Goal: Navigation & Orientation: Find specific page/section

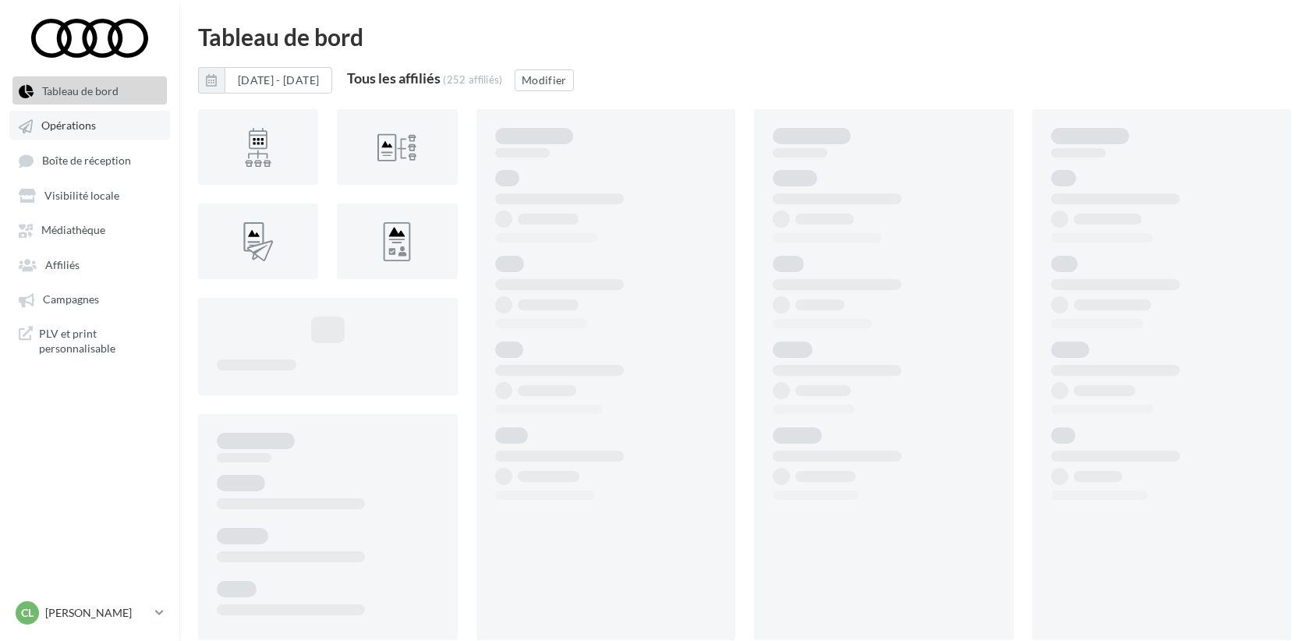
click at [76, 132] on span "Opérations" at bounding box center [68, 125] width 55 height 13
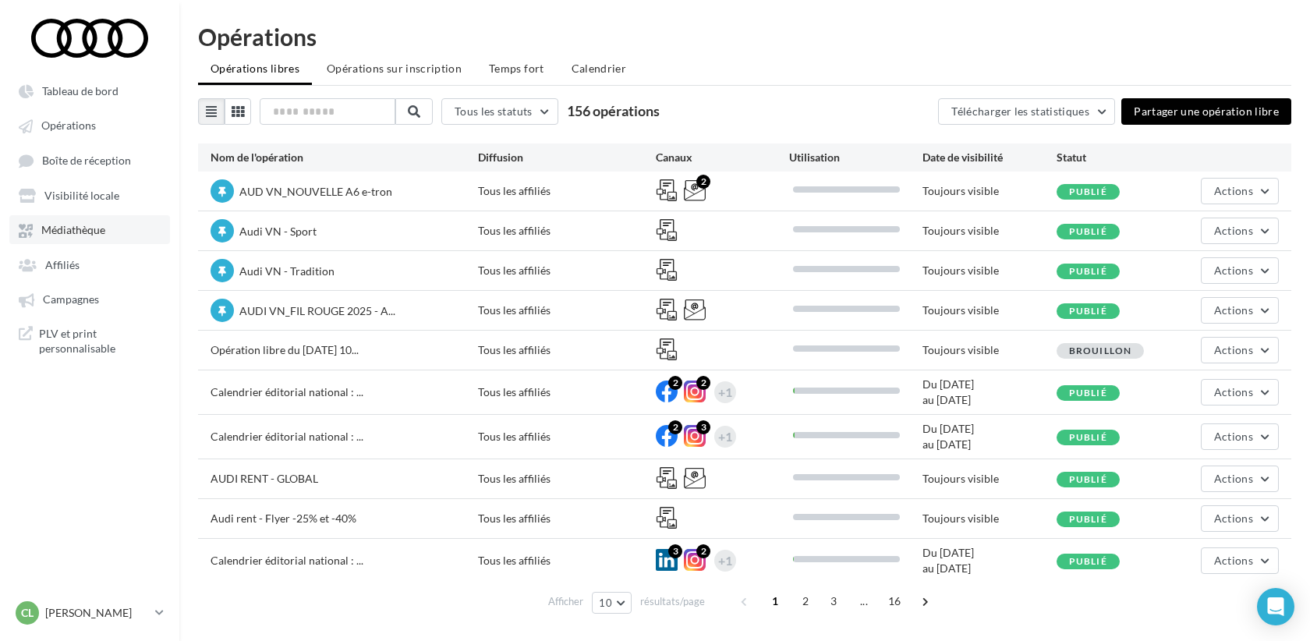
click at [89, 226] on span "Médiathèque" at bounding box center [73, 230] width 64 height 13
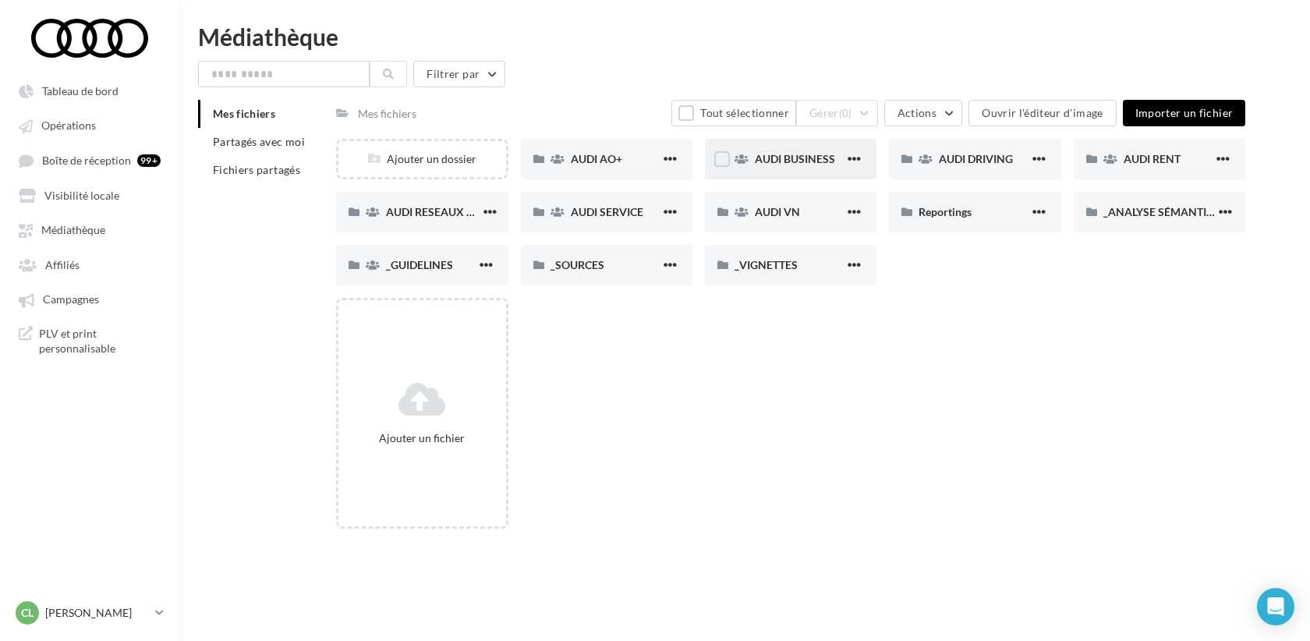
click at [804, 164] on span "AUDI BUSINESS" at bounding box center [795, 158] width 80 height 13
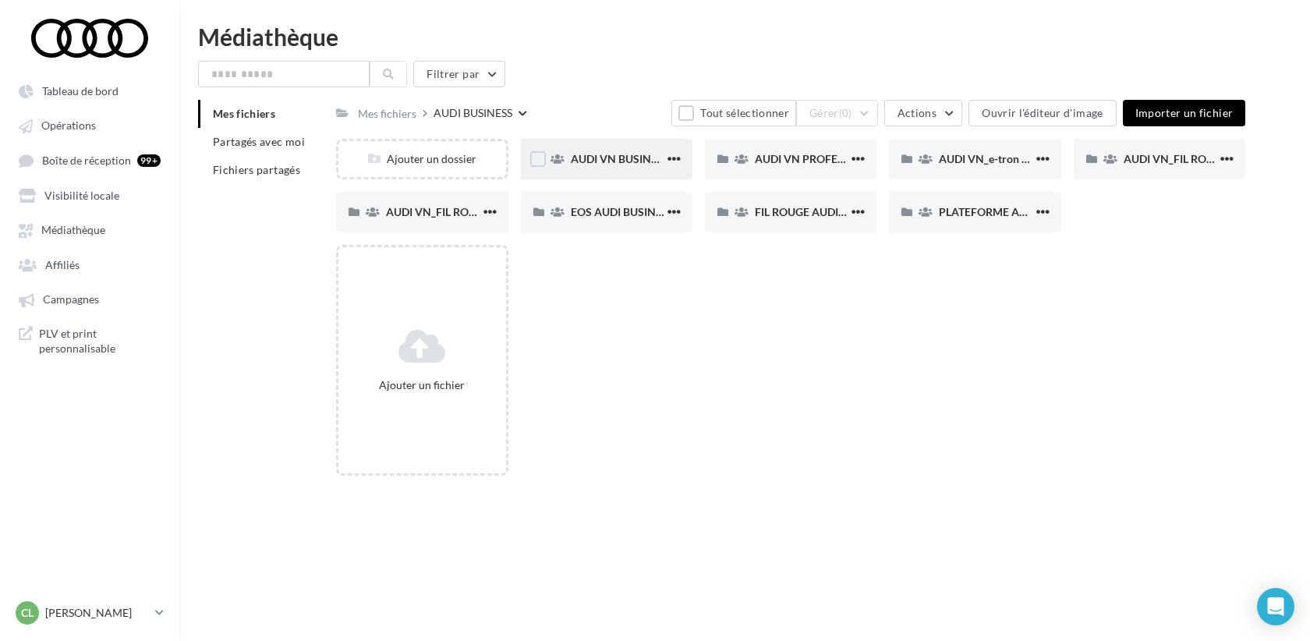
click at [587, 150] on div "AUDI VN BUSINESS JUIN JPO AUDI BUSINESS" at bounding box center [607, 159] width 172 height 41
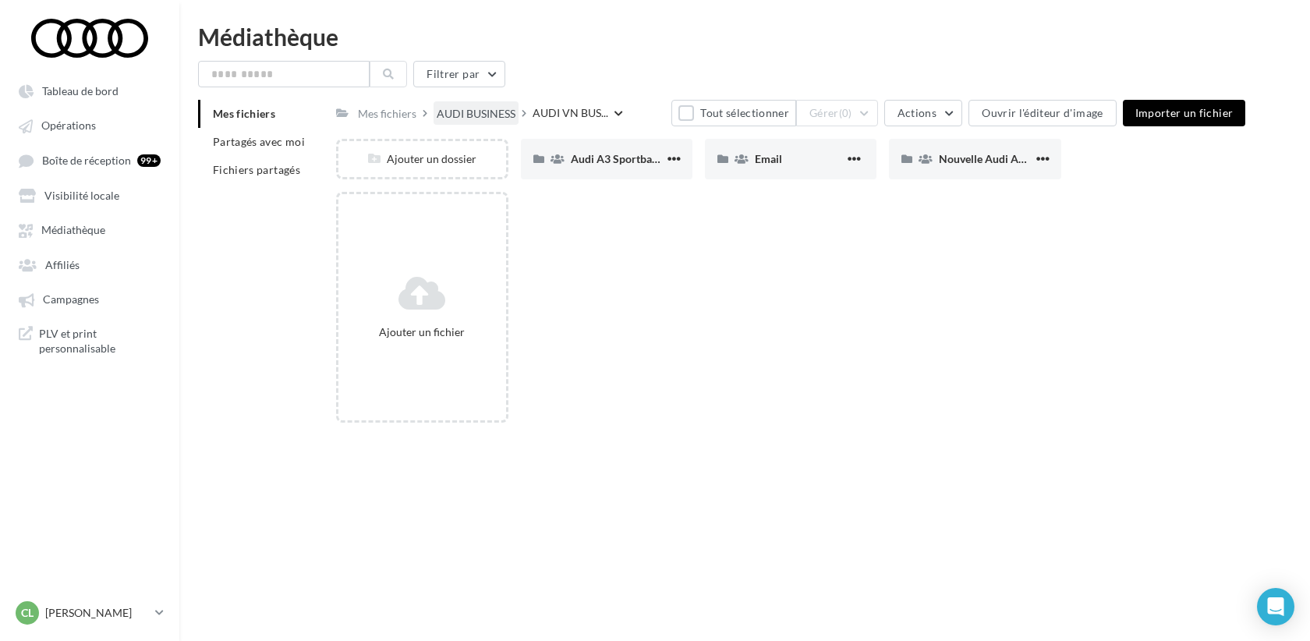
click at [467, 114] on div "AUDI BUSINESS" at bounding box center [476, 114] width 79 height 16
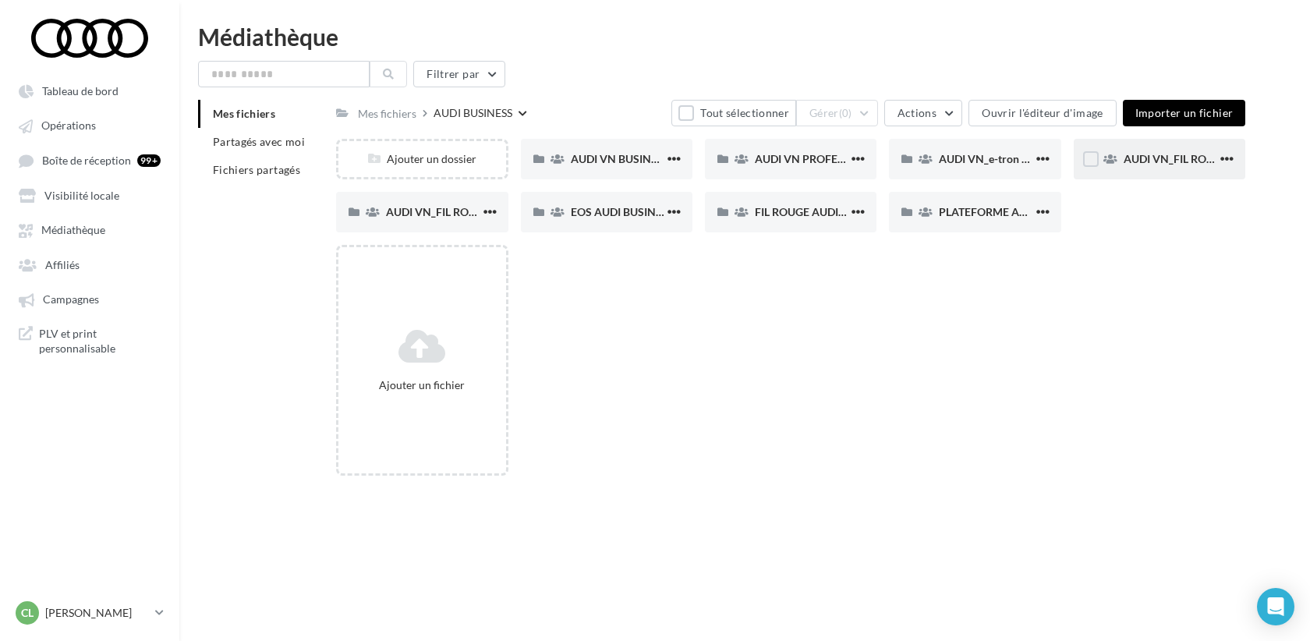
click at [1180, 156] on span "AUDI VN_FIL ROUGE_B2B_Q4" at bounding box center [1198, 158] width 149 height 13
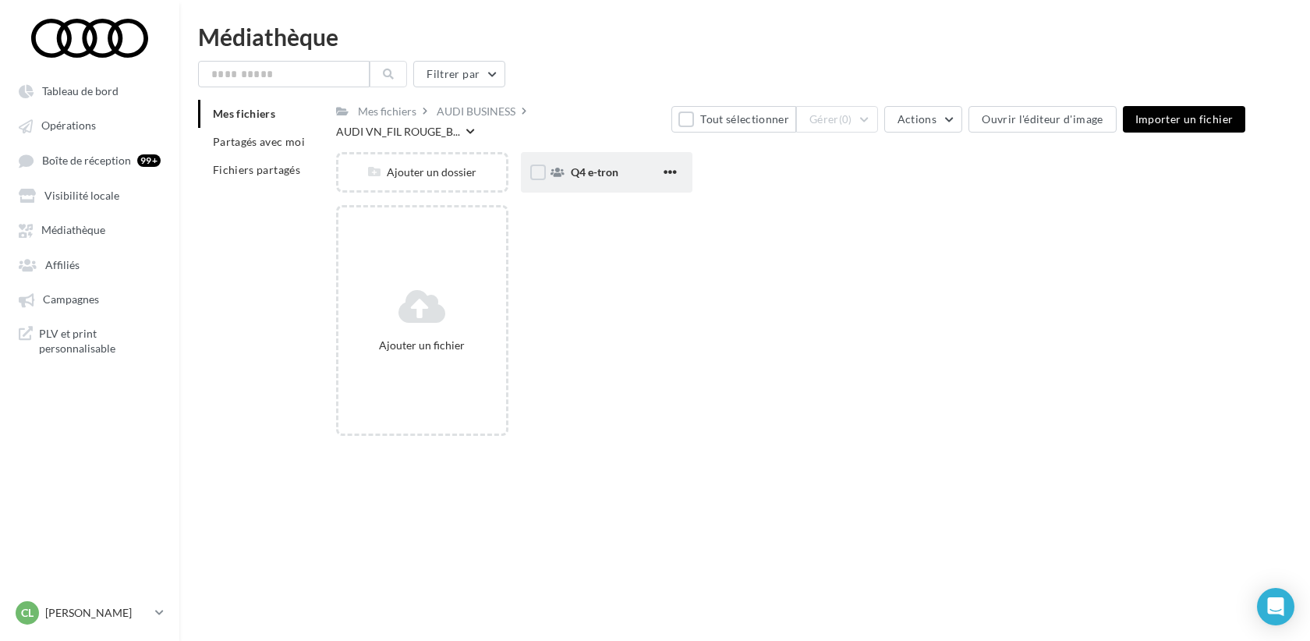
click at [591, 179] on div "Q4 e-tron" at bounding box center [607, 172] width 172 height 41
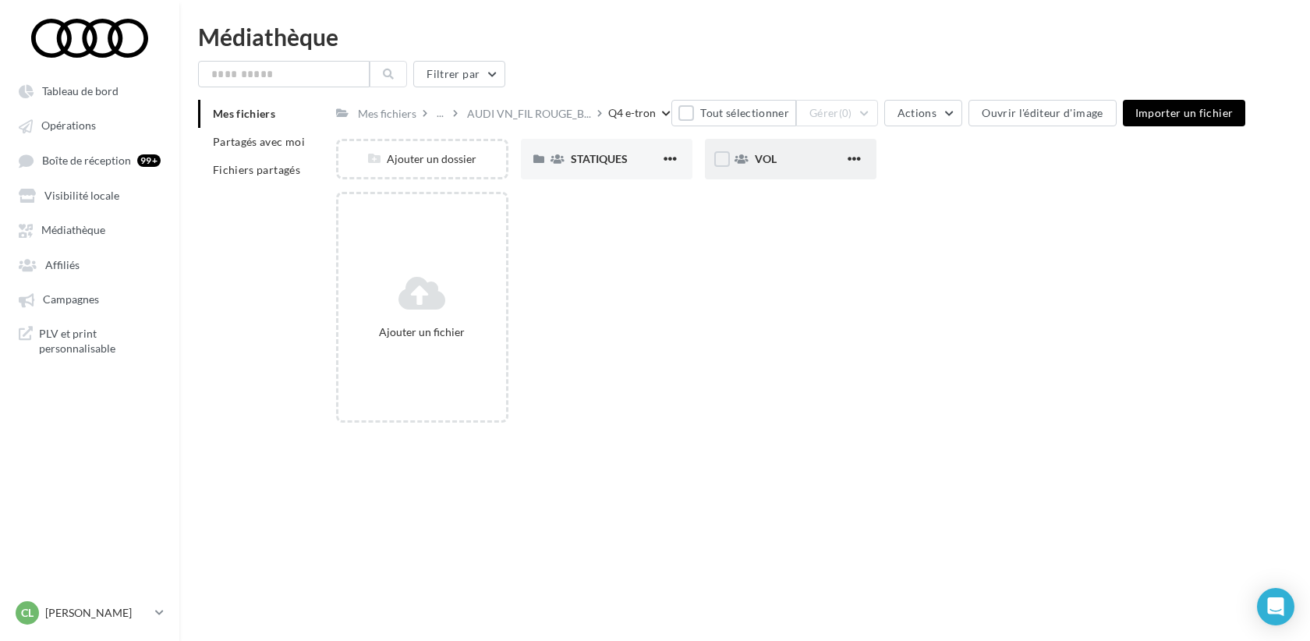
click at [796, 165] on div "VOL" at bounding box center [800, 159] width 90 height 16
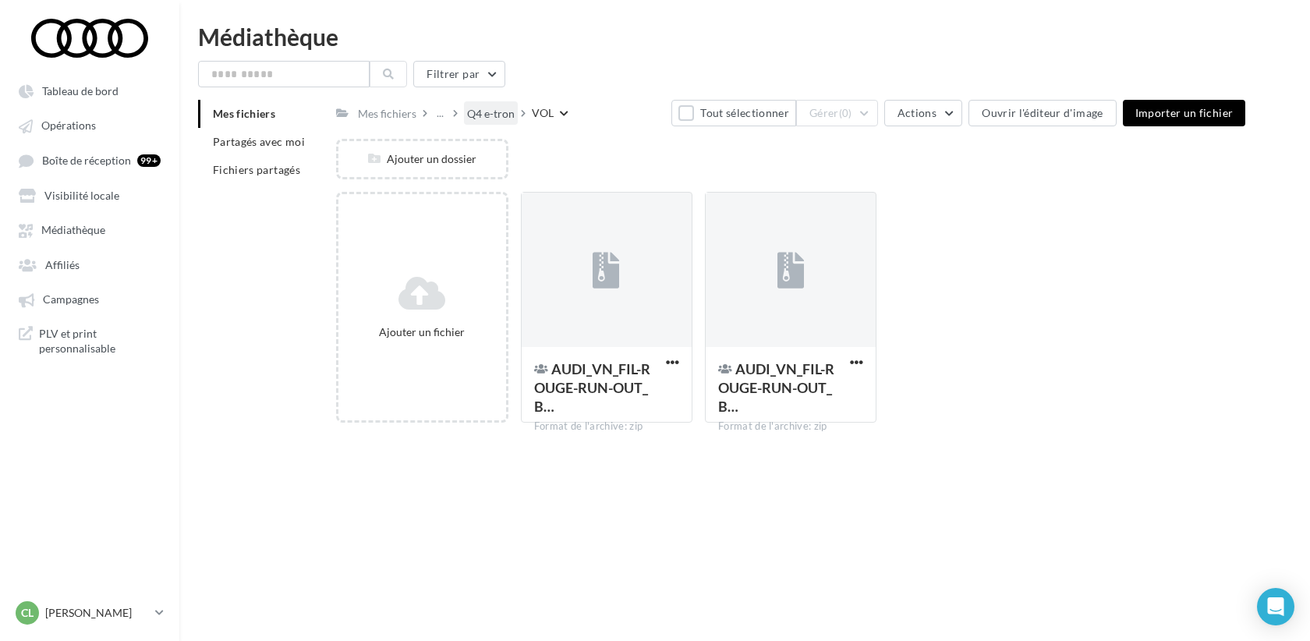
click at [480, 113] on div "Q4 e-tron" at bounding box center [491, 114] width 48 height 16
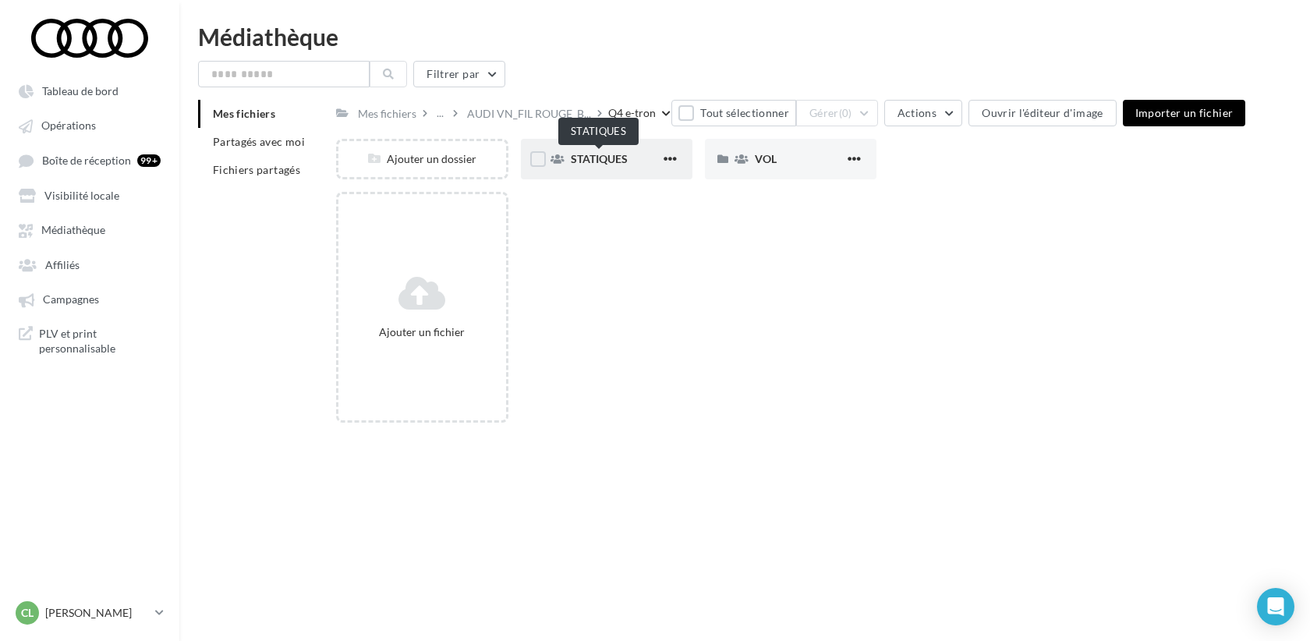
click at [593, 164] on span "STATIQUES" at bounding box center [599, 158] width 57 height 13
click at [596, 167] on div "LINKEDIN" at bounding box center [616, 159] width 90 height 16
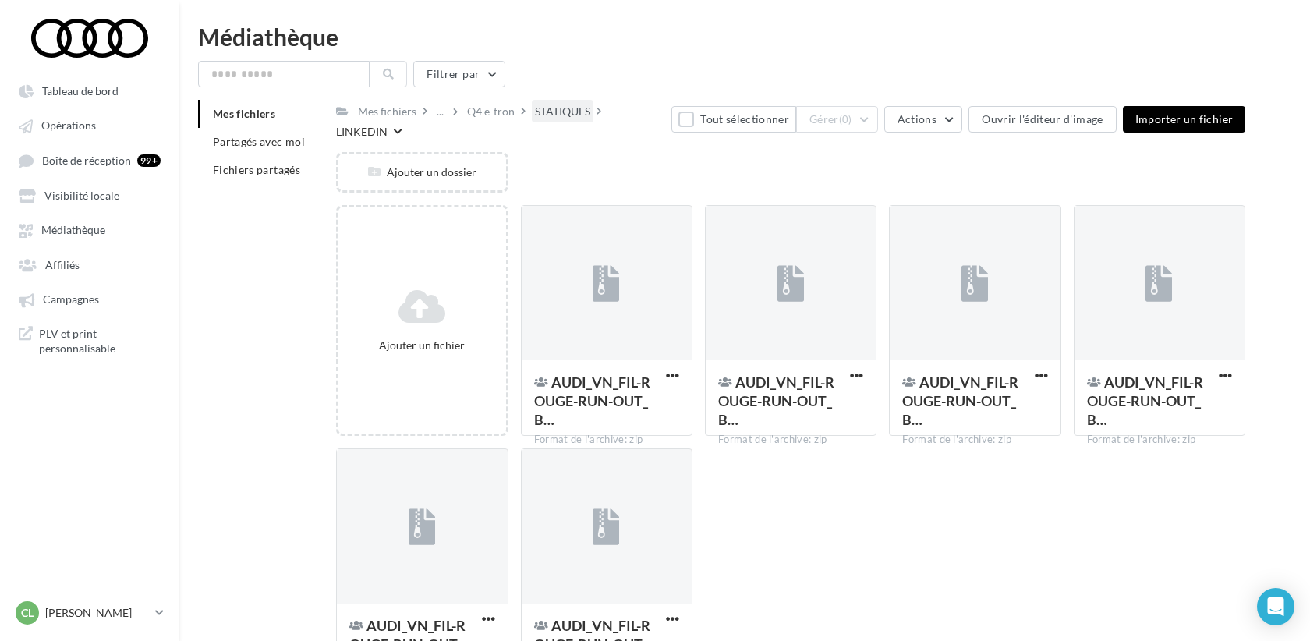
click at [558, 110] on div "STATIQUES" at bounding box center [562, 112] width 55 height 16
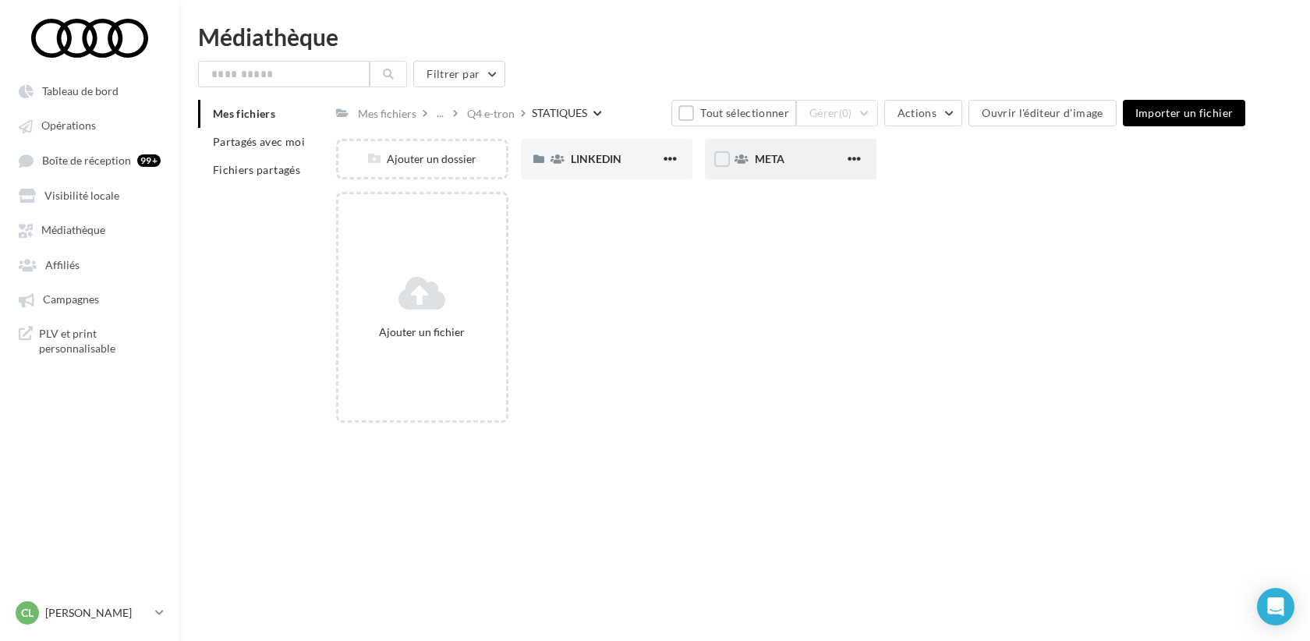
click at [742, 160] on icon at bounding box center [741, 159] width 14 height 11
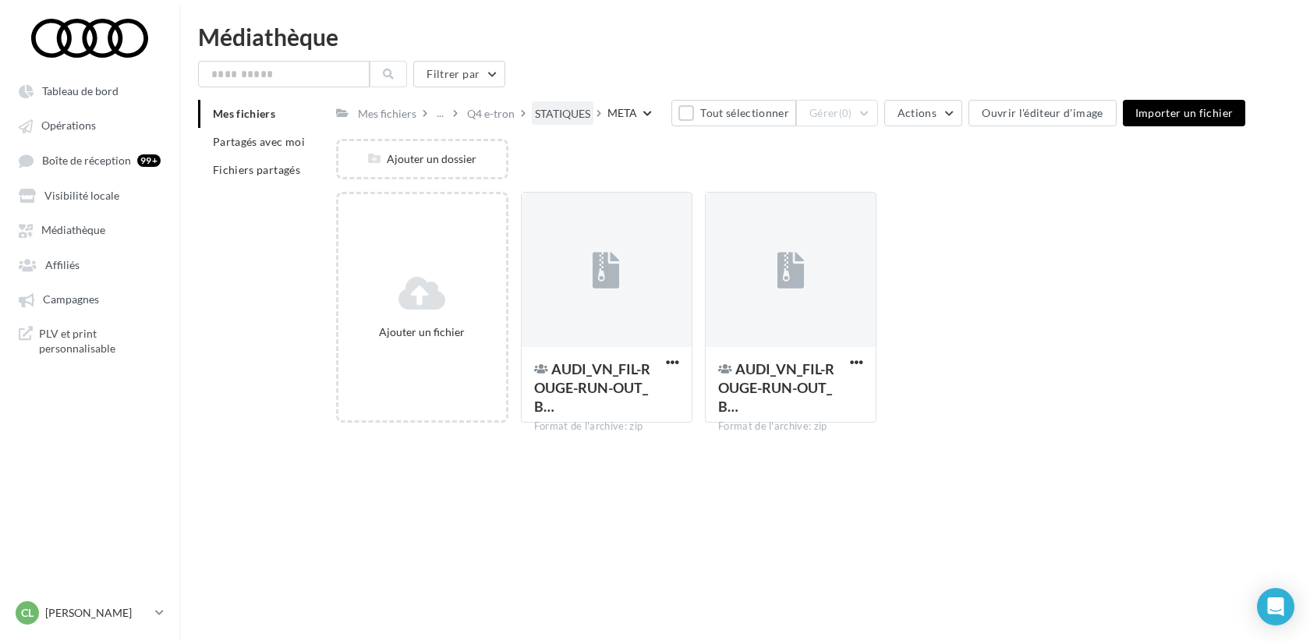
click at [557, 114] on div "STATIQUES" at bounding box center [562, 114] width 55 height 16
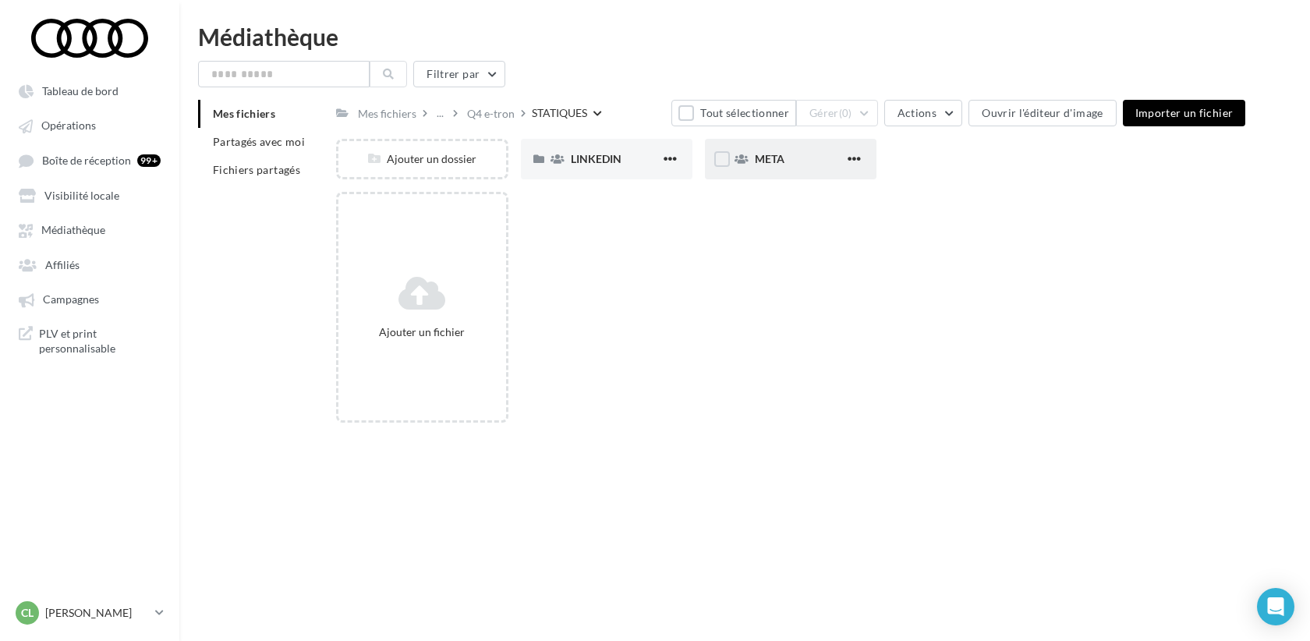
click at [758, 168] on div "META" at bounding box center [791, 159] width 172 height 41
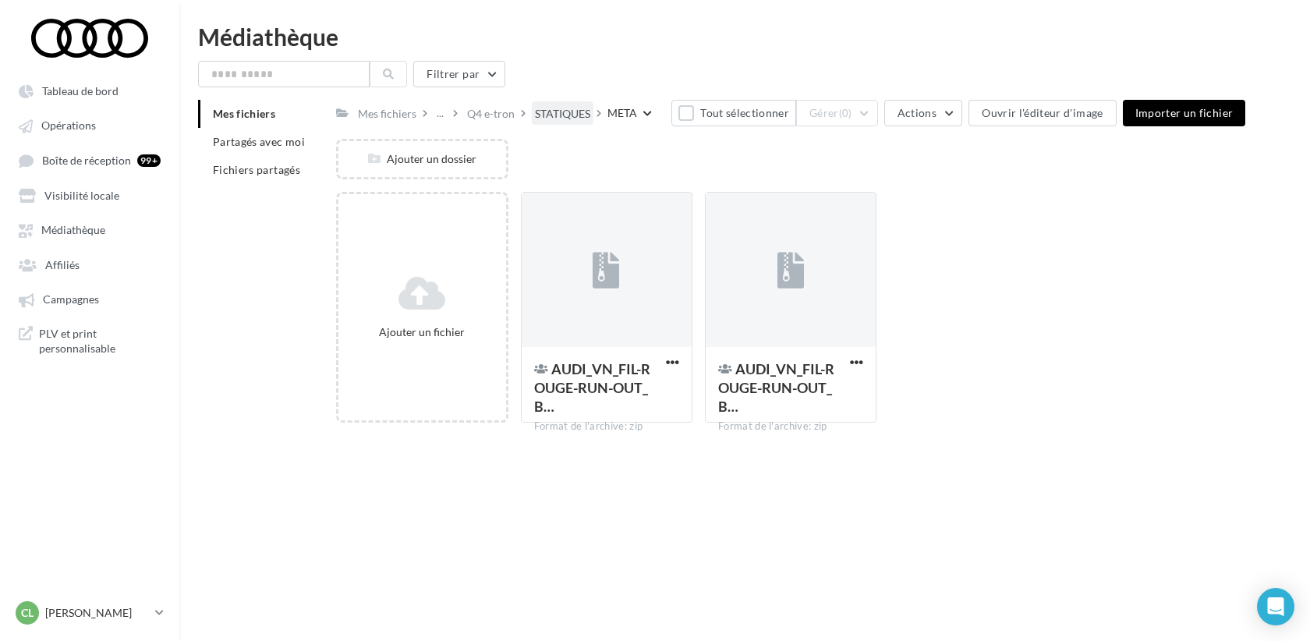
click at [572, 116] on div "STATIQUES" at bounding box center [562, 114] width 55 height 16
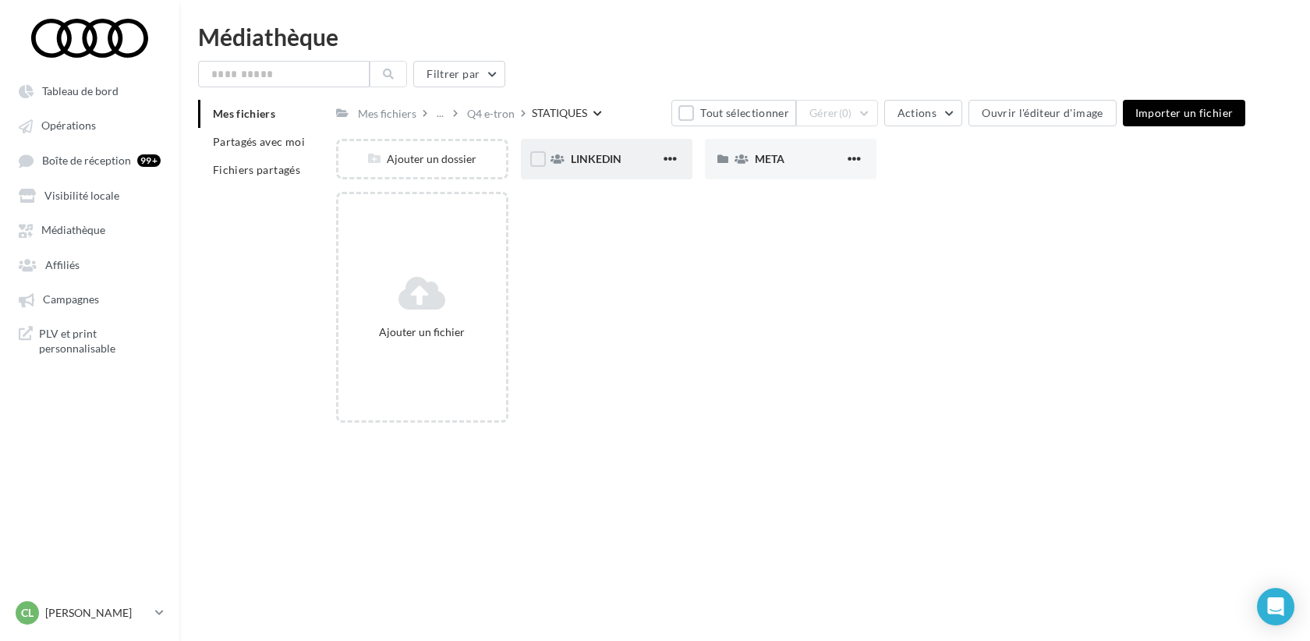
click at [607, 171] on div "LINKEDIN" at bounding box center [607, 159] width 172 height 41
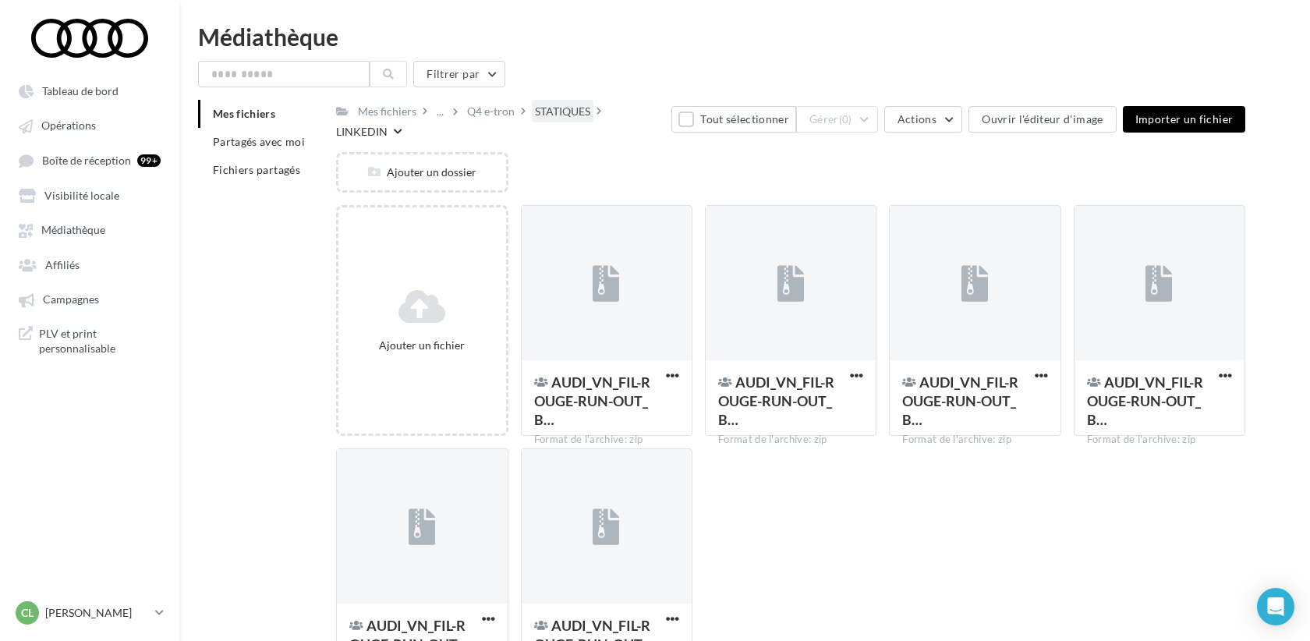
click at [569, 106] on div "STATIQUES" at bounding box center [562, 112] width 55 height 16
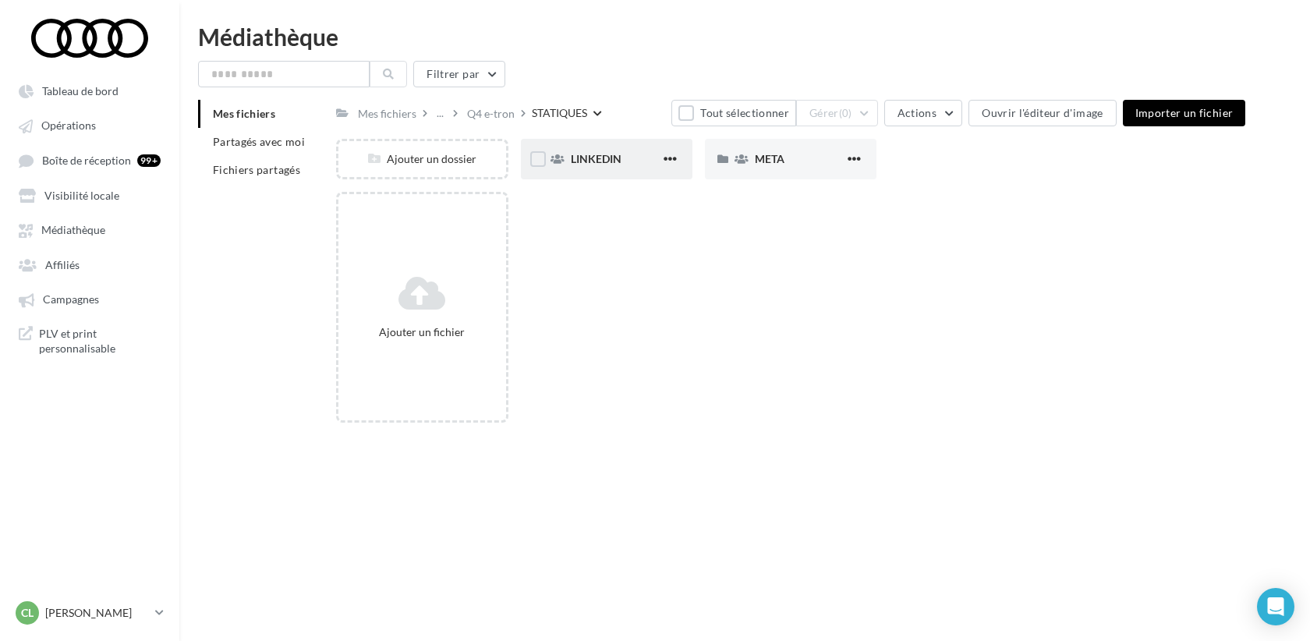
click at [586, 149] on div "LINKEDIN" at bounding box center [607, 159] width 172 height 41
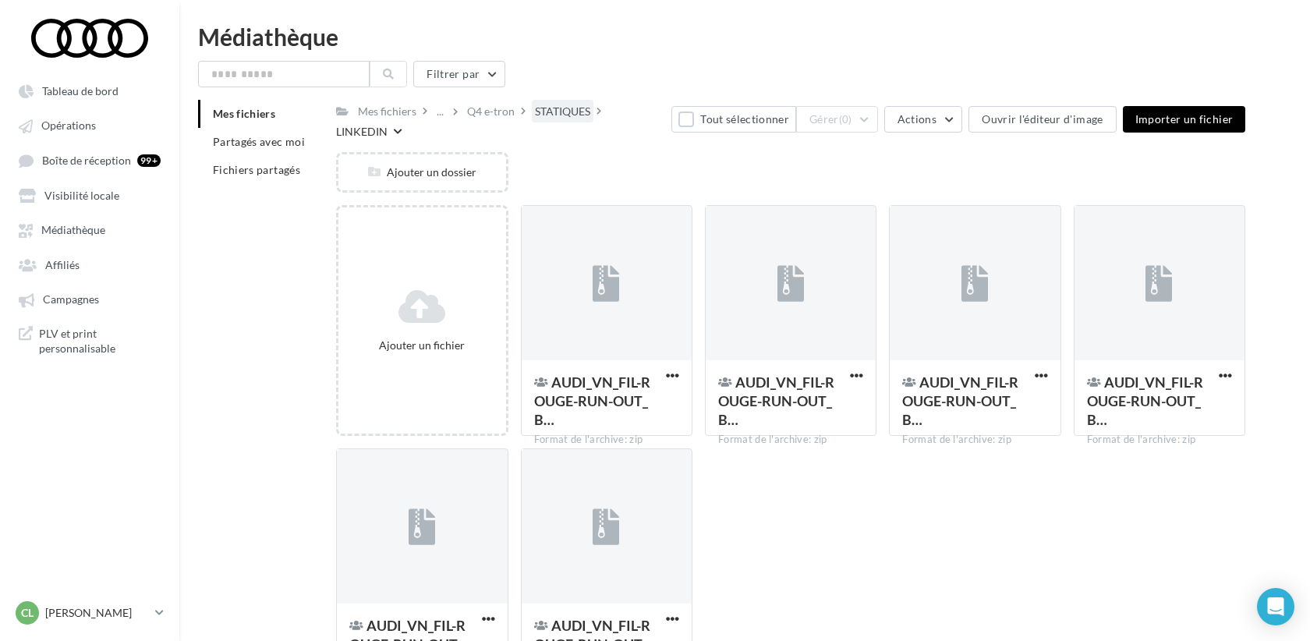
click at [555, 115] on div "STATIQUES" at bounding box center [562, 112] width 55 height 16
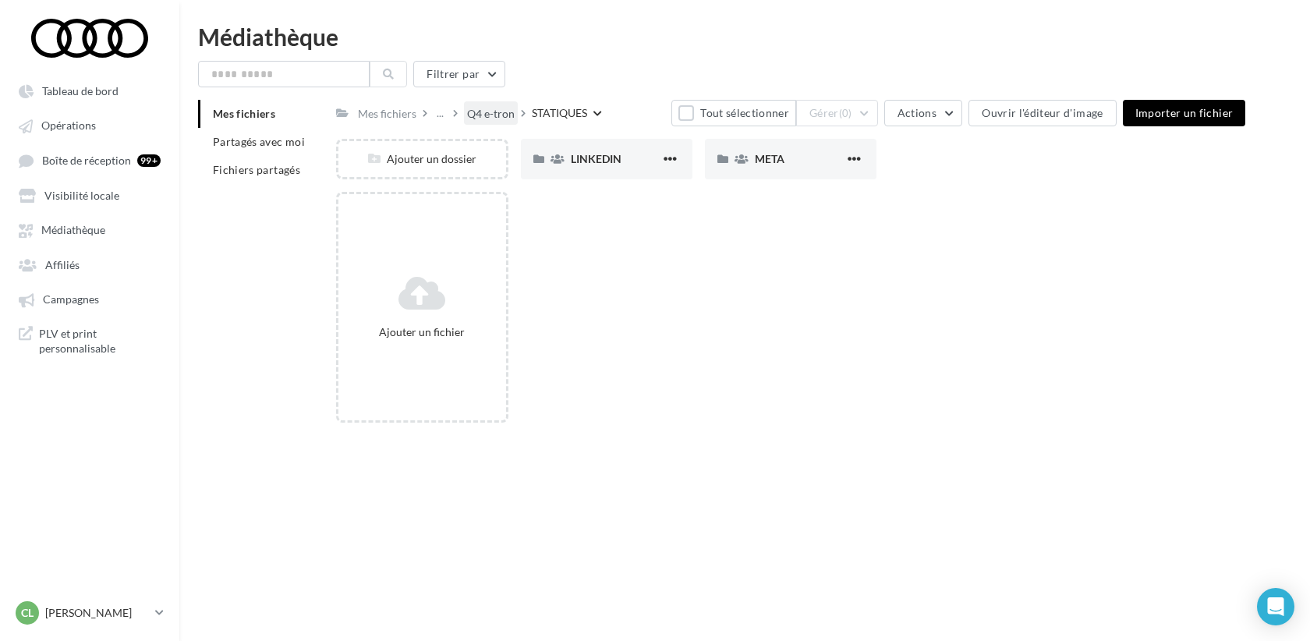
click at [483, 112] on div "Q4 e-tron" at bounding box center [491, 114] width 48 height 16
click at [533, 116] on span "AUDI VN_FIL ROUGE_B..." at bounding box center [529, 114] width 124 height 16
